Goal: Find specific page/section: Find specific page/section

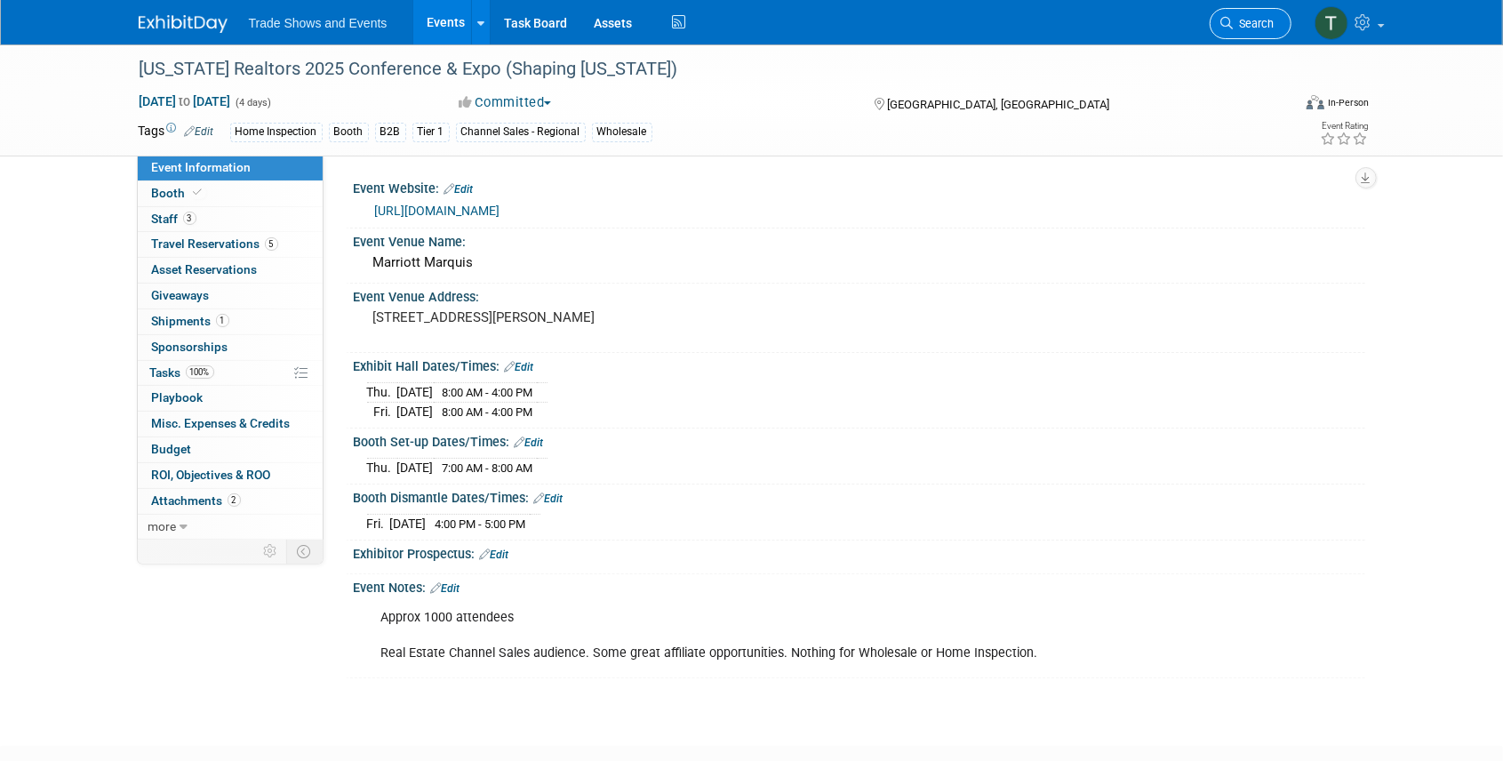
click at [1280, 28] on link "Search" at bounding box center [1250, 23] width 82 height 31
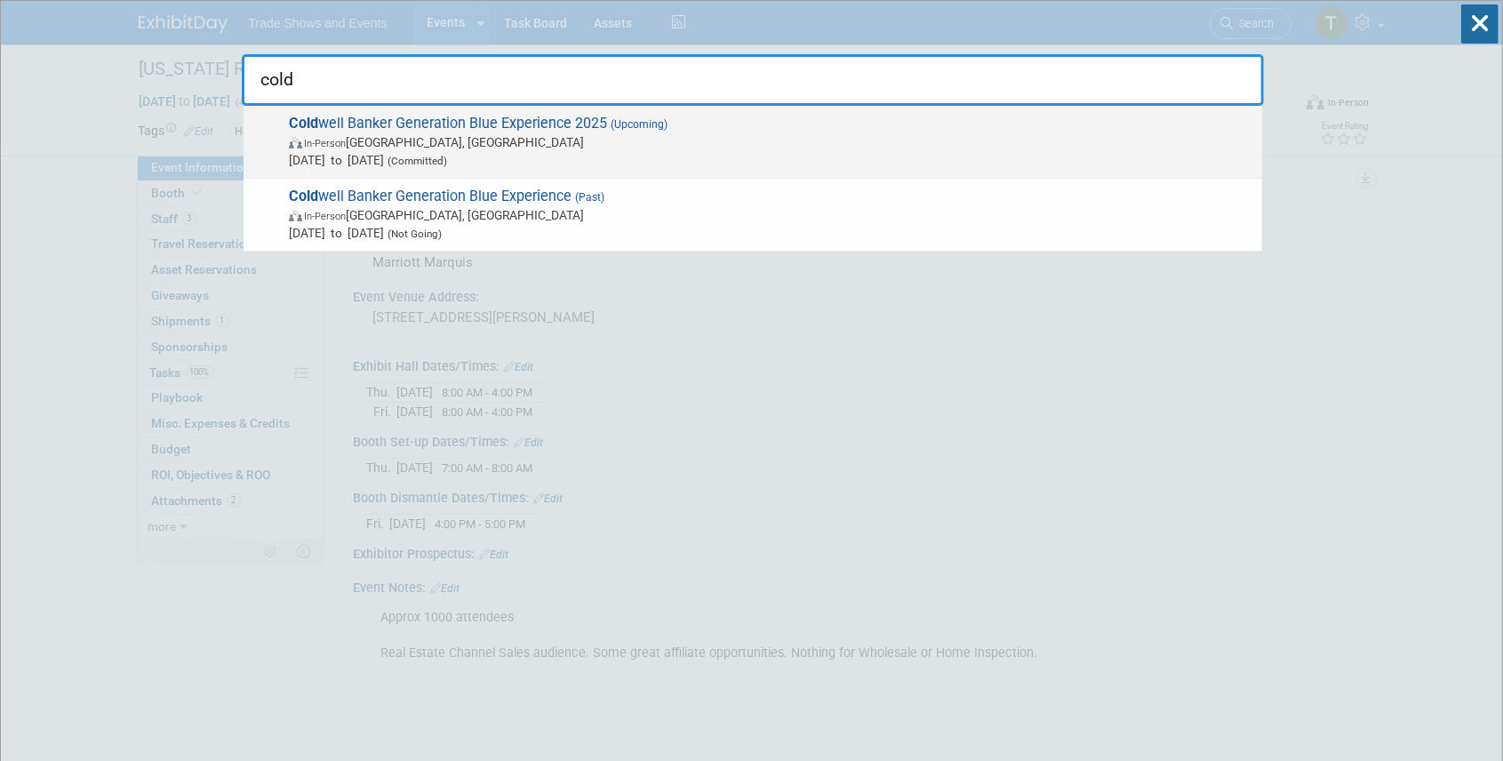
type input "cold"
click at [498, 118] on span "Cold well Banker Generation Blue Experience 2025 (Upcoming) In-Person [GEOGRAPH…" at bounding box center [767, 142] width 969 height 54
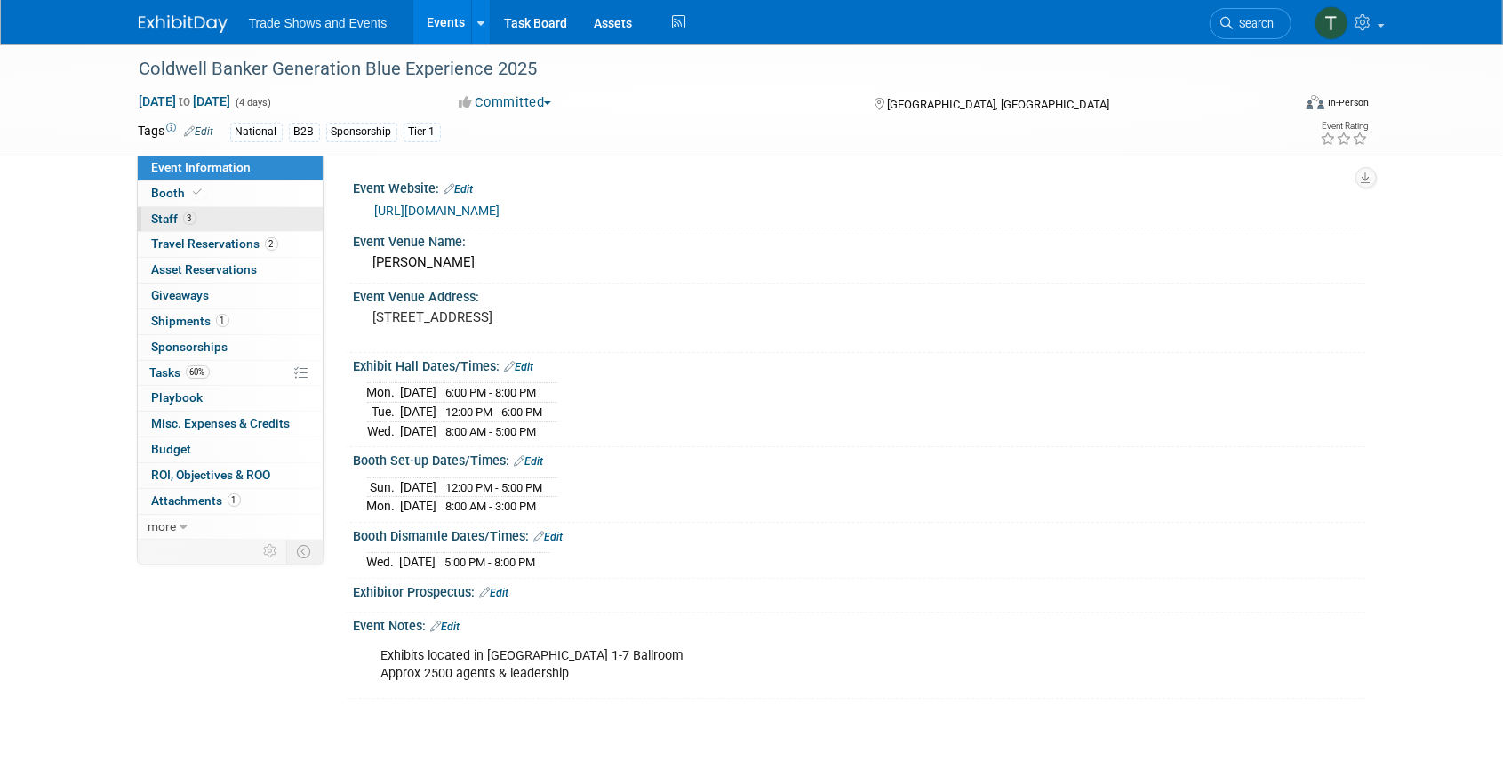
click at [203, 215] on link "3 Staff 3" at bounding box center [230, 219] width 185 height 25
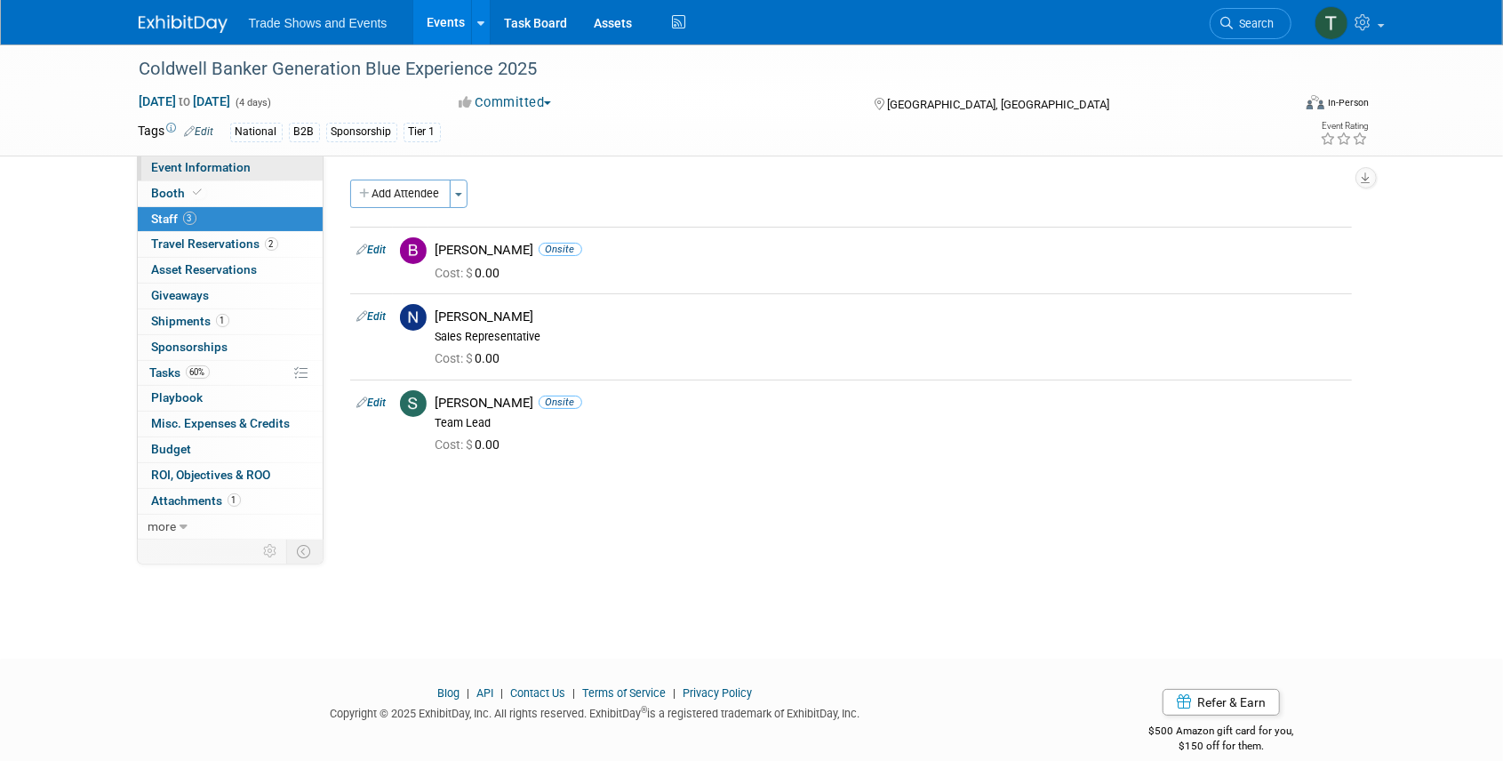
click at [211, 170] on span "Event Information" at bounding box center [202, 167] width 100 height 14
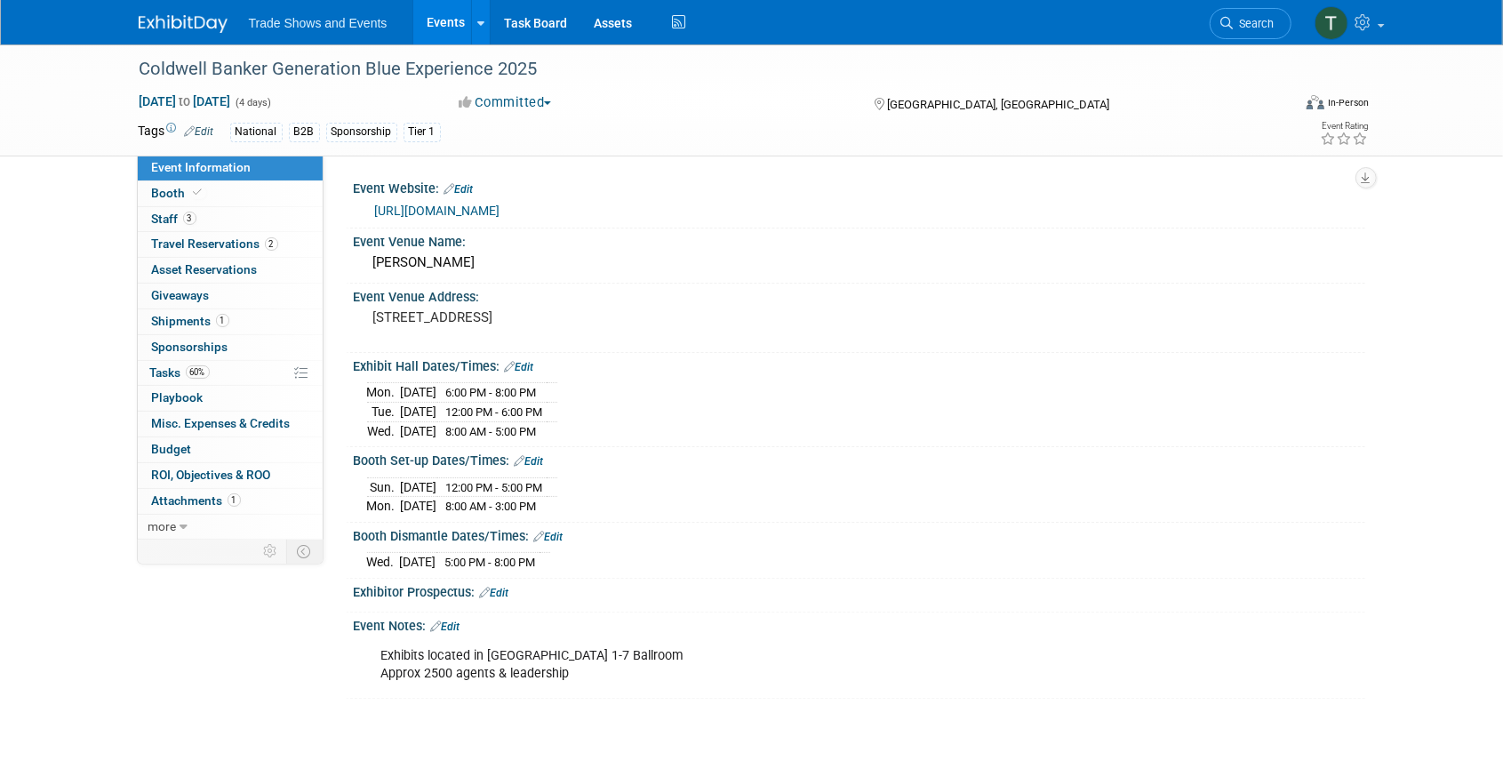
click at [441, 19] on link "Events" at bounding box center [445, 22] width 65 height 44
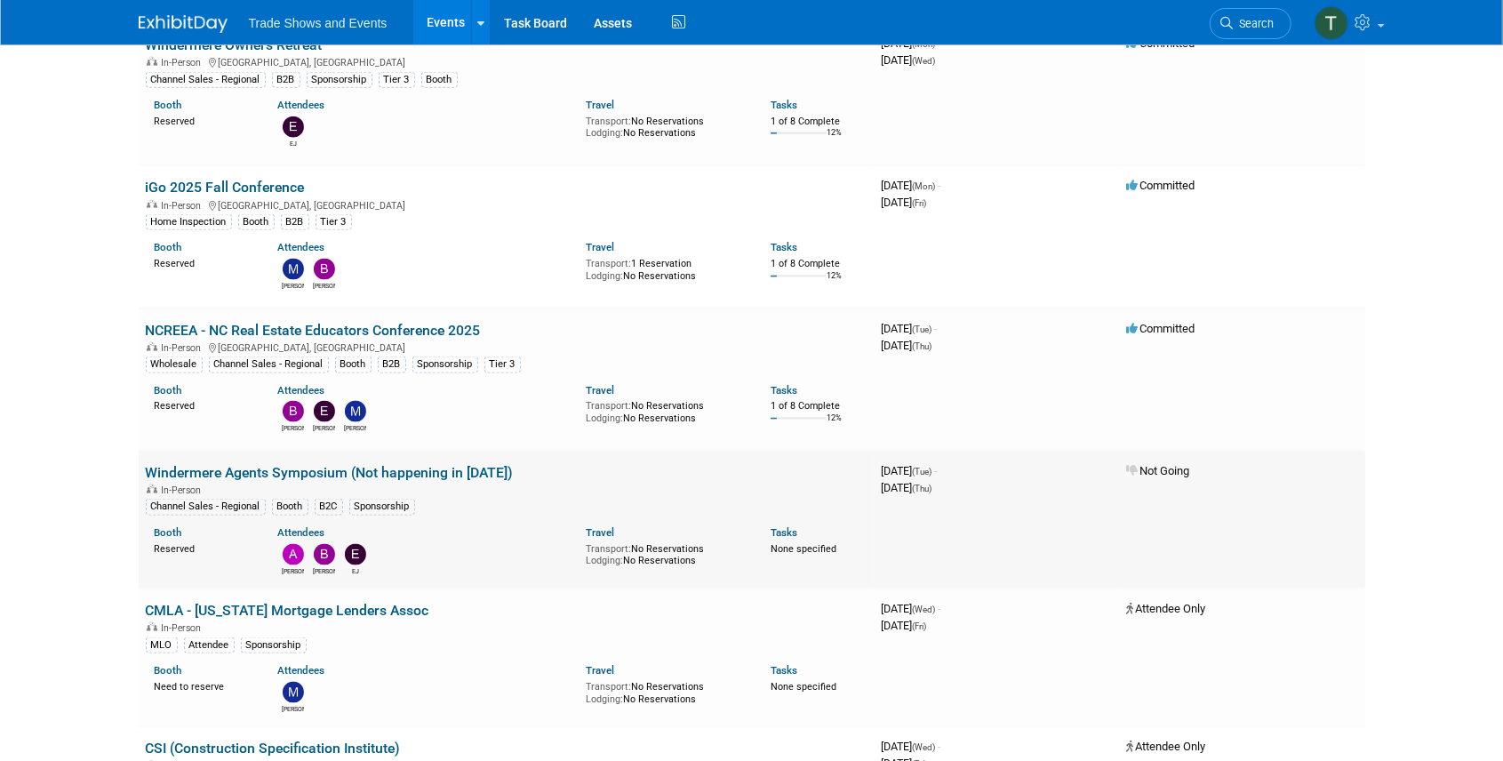
scroll to position [1540, 0]
